Goal: Task Accomplishment & Management: Use online tool/utility

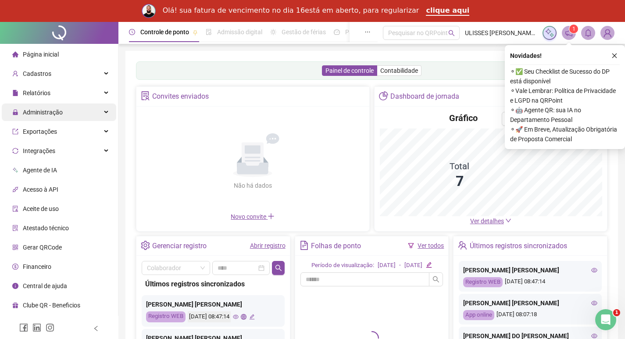
click at [65, 107] on div "Administração" at bounding box center [59, 112] width 114 height 18
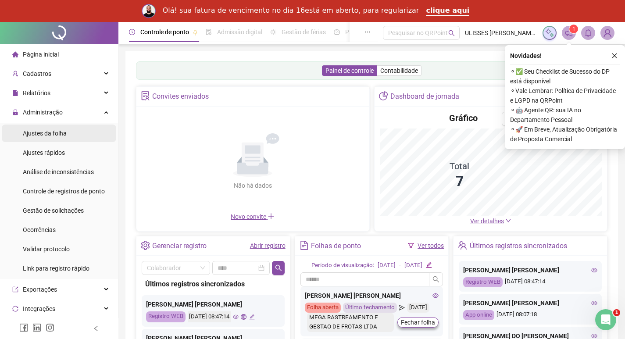
click at [69, 132] on li "Ajustes da folha" at bounding box center [59, 133] width 114 height 18
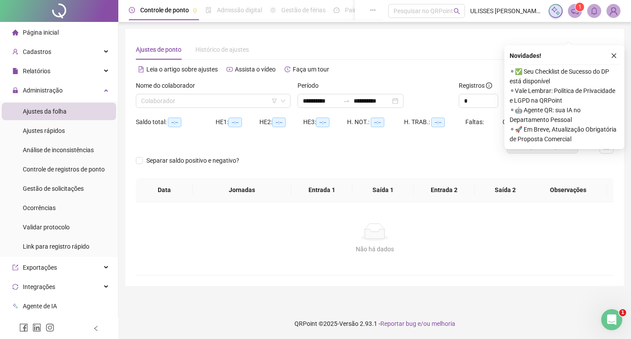
type input "**********"
click at [615, 55] on icon "close" at bounding box center [614, 55] width 5 height 5
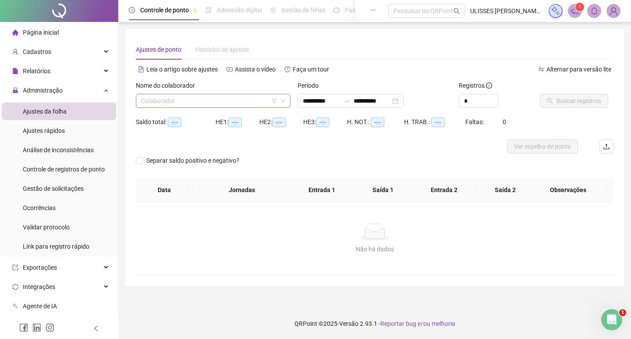
click at [235, 101] on input "search" at bounding box center [209, 100] width 136 height 13
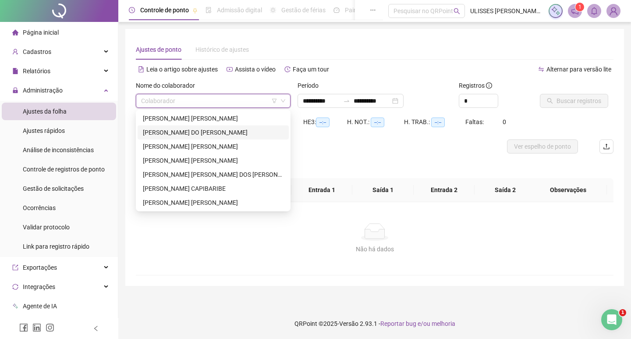
click at [229, 119] on div "[PERSON_NAME] [PERSON_NAME]" at bounding box center [213, 119] width 141 height 10
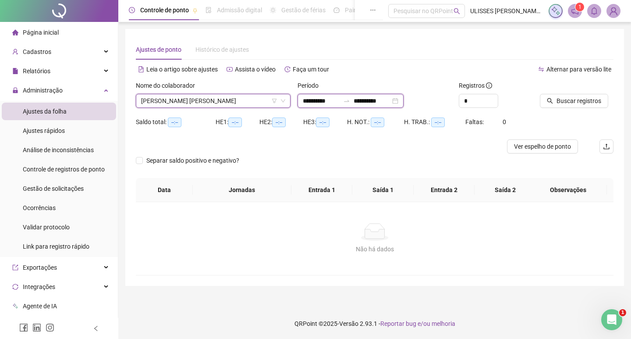
click at [313, 101] on input "**********" at bounding box center [321, 101] width 37 height 10
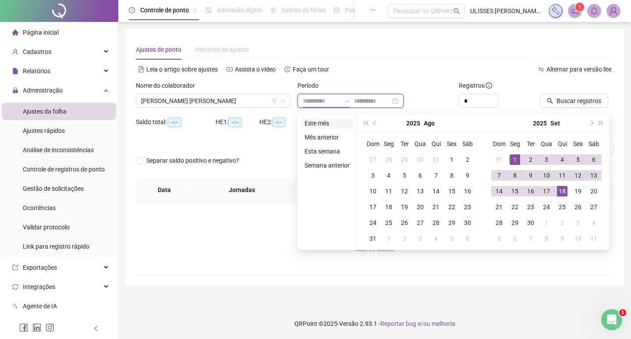
type input "**********"
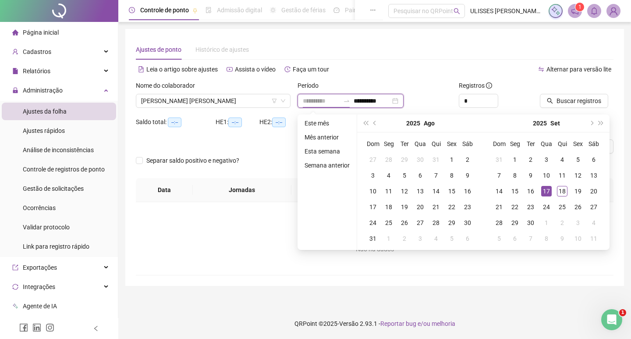
type input "**********"
drag, startPoint x: 544, startPoint y: 191, endPoint x: 556, endPoint y: 191, distance: 12.3
click at [547, 191] on div "17" at bounding box center [546, 191] width 11 height 11
type input "**********"
click at [562, 191] on div "18" at bounding box center [562, 191] width 11 height 11
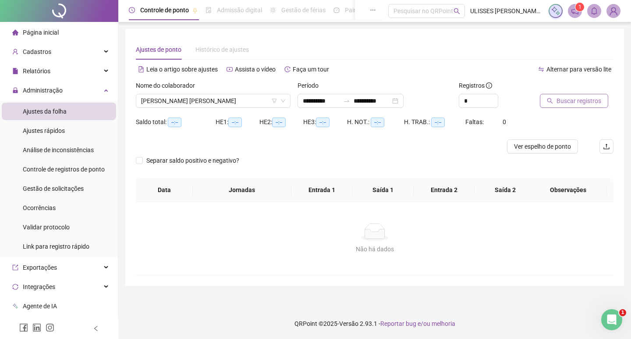
click at [574, 104] on span "Buscar registros" at bounding box center [579, 101] width 45 height 10
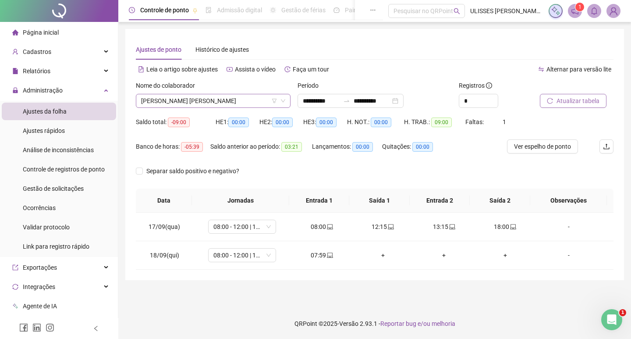
click at [208, 104] on span "[PERSON_NAME] [PERSON_NAME]" at bounding box center [213, 100] width 144 height 13
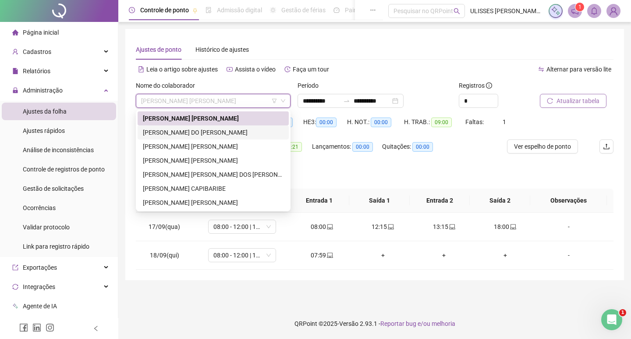
click at [207, 130] on div "[PERSON_NAME] DO [PERSON_NAME]" at bounding box center [213, 133] width 141 height 10
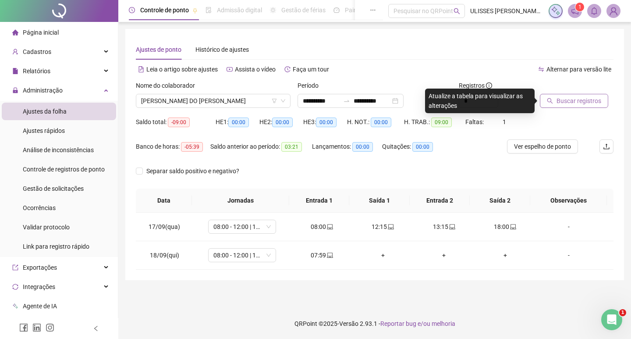
click at [568, 99] on span "Buscar registros" at bounding box center [579, 101] width 45 height 10
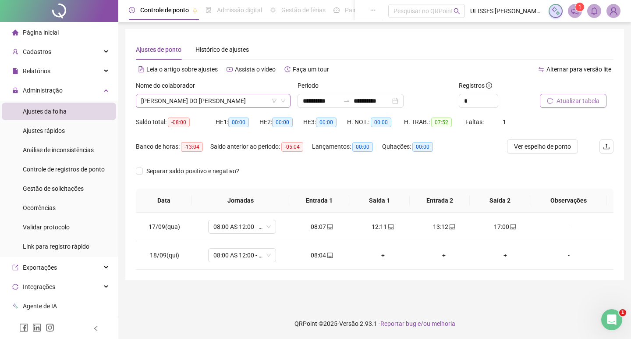
click at [256, 102] on span "[PERSON_NAME] DO [PERSON_NAME]" at bounding box center [213, 100] width 144 height 13
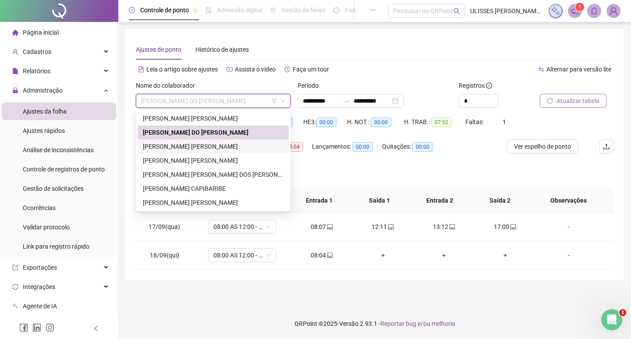
click at [235, 142] on div "[PERSON_NAME] [PERSON_NAME]" at bounding box center [213, 147] width 141 height 10
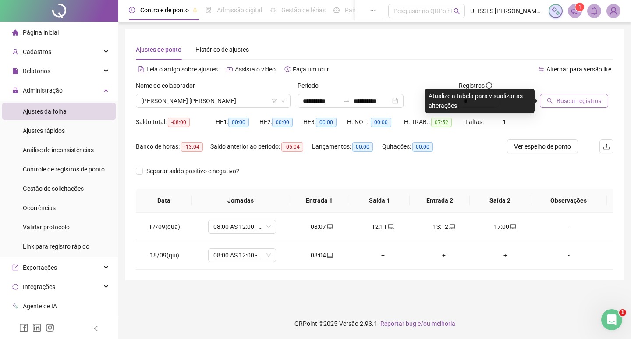
click at [560, 102] on span "Buscar registros" at bounding box center [579, 101] width 45 height 10
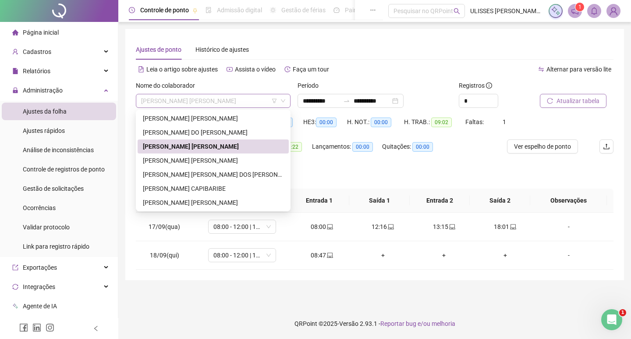
click at [235, 98] on span "[PERSON_NAME] [PERSON_NAME]" at bounding box center [213, 100] width 144 height 13
click at [222, 159] on div "[PERSON_NAME] [PERSON_NAME]" at bounding box center [213, 161] width 141 height 10
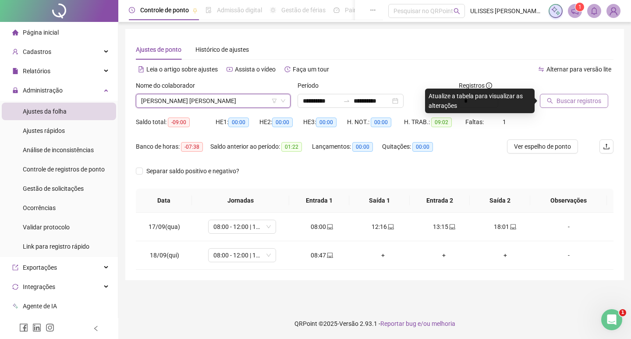
click at [576, 103] on span "Buscar registros" at bounding box center [579, 101] width 45 height 10
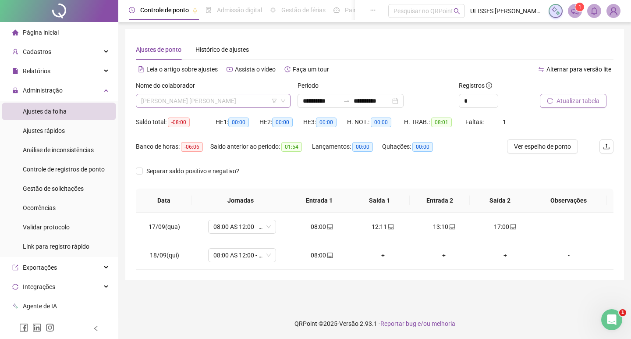
click at [227, 103] on span "[PERSON_NAME] [PERSON_NAME]" at bounding box center [213, 100] width 144 height 13
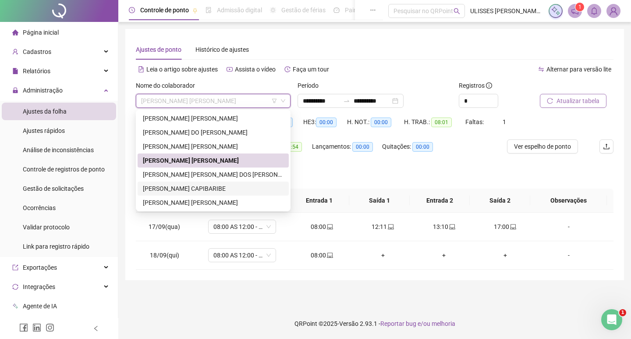
click at [226, 187] on div "[PERSON_NAME] CAPIBARIBE" at bounding box center [213, 189] width 141 height 10
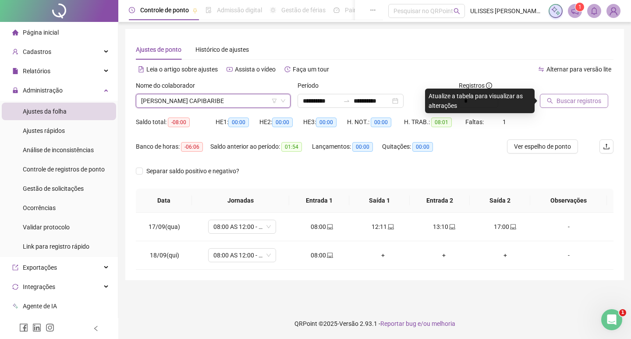
click at [557, 102] on span "Buscar registros" at bounding box center [579, 101] width 45 height 10
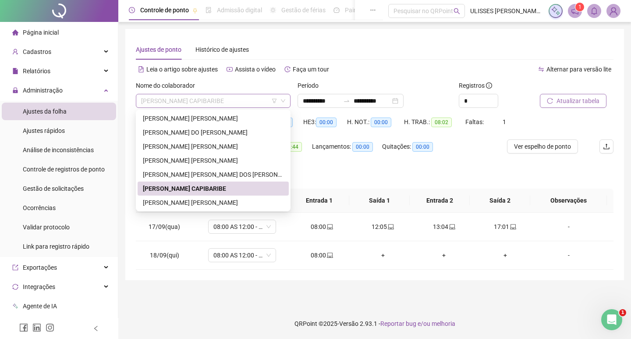
click at [212, 96] on span "[PERSON_NAME] CAPIBARIBE" at bounding box center [213, 100] width 144 height 13
click at [211, 199] on div "[PERSON_NAME] [PERSON_NAME]" at bounding box center [213, 203] width 141 height 10
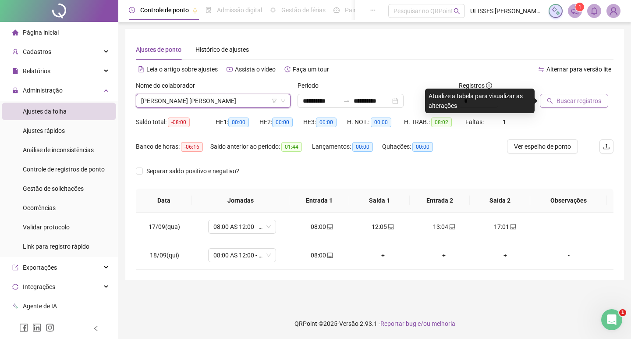
click at [565, 103] on span "Buscar registros" at bounding box center [579, 101] width 45 height 10
